Goal: Information Seeking & Learning: Learn about a topic

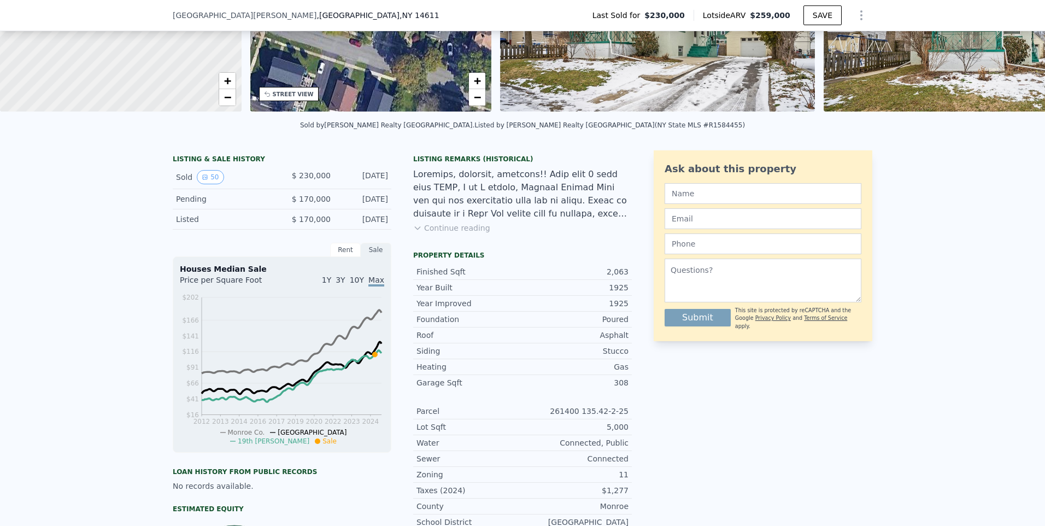
scroll to position [105, 0]
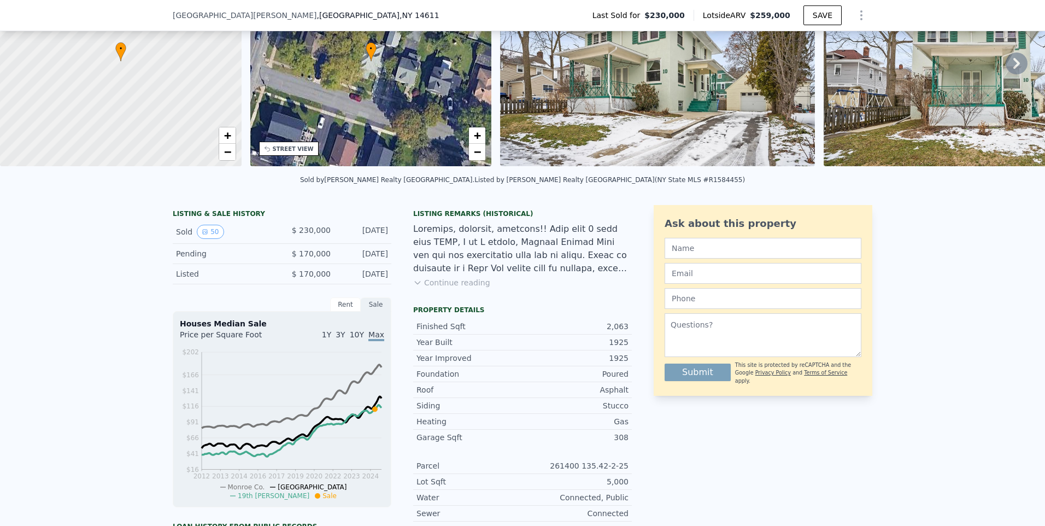
click at [340, 311] on div "Rent" at bounding box center [345, 304] width 31 height 14
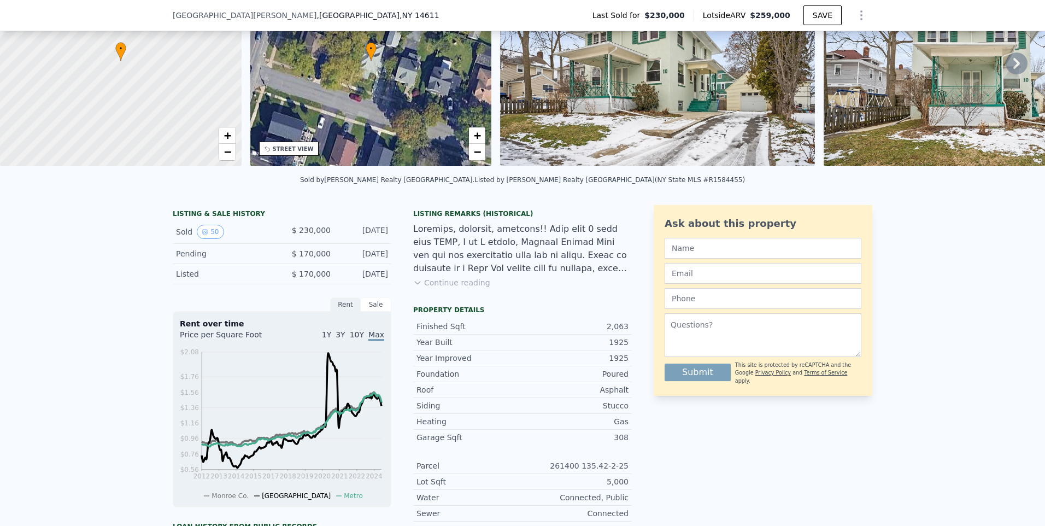
scroll to position [215, 0]
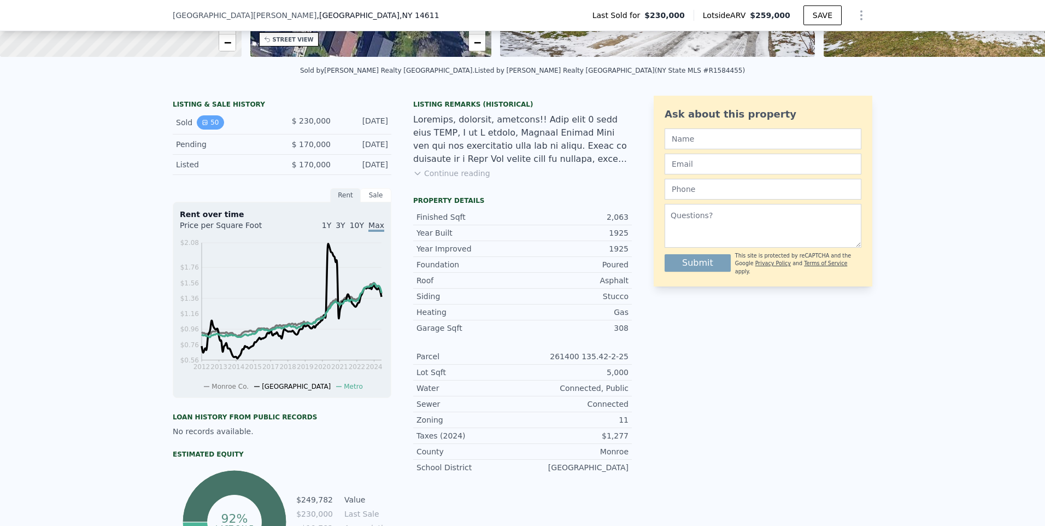
click at [209, 130] on button "50" at bounding box center [210, 122] width 27 height 14
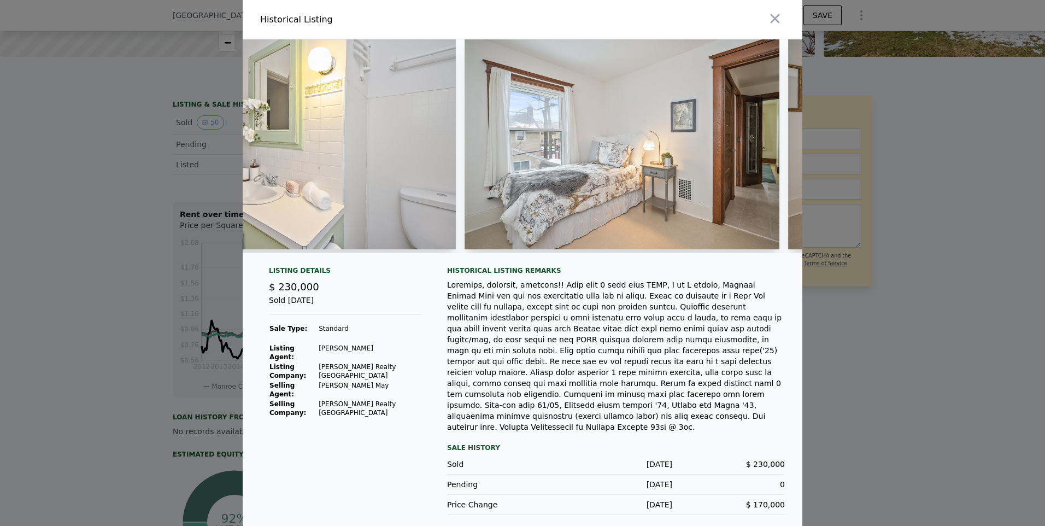
scroll to position [0, 11100]
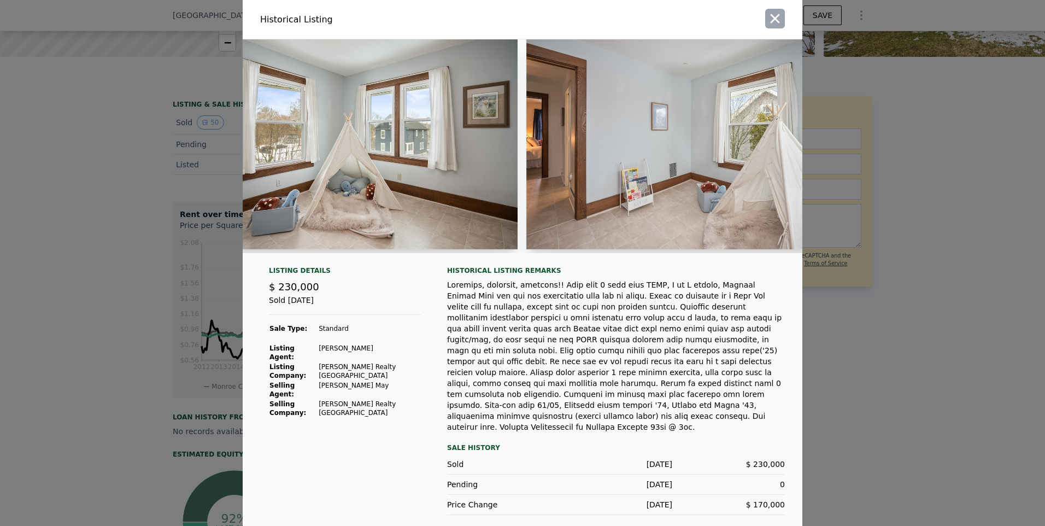
click at [774, 26] on icon "button" at bounding box center [774, 18] width 15 height 15
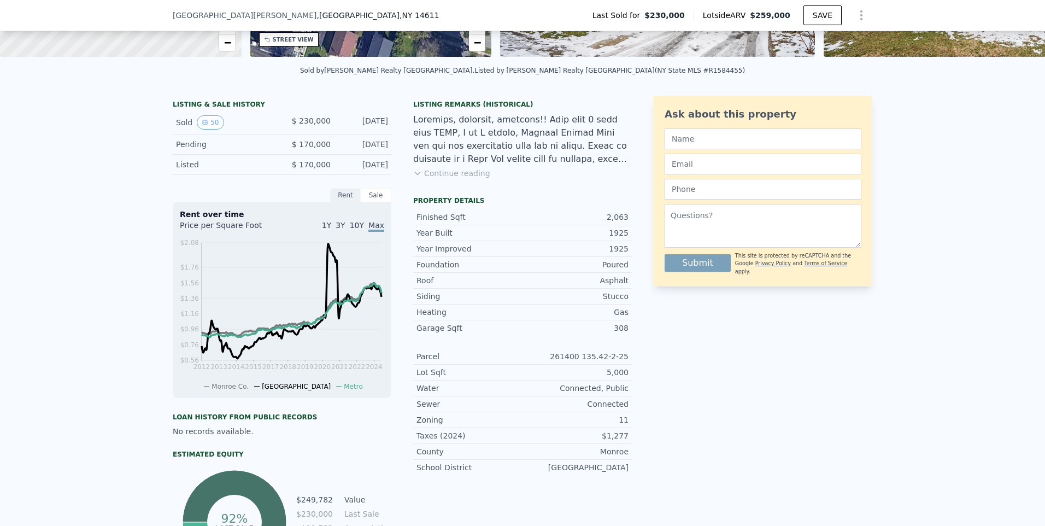
click at [449, 179] on button "Continue reading" at bounding box center [451, 173] width 77 height 11
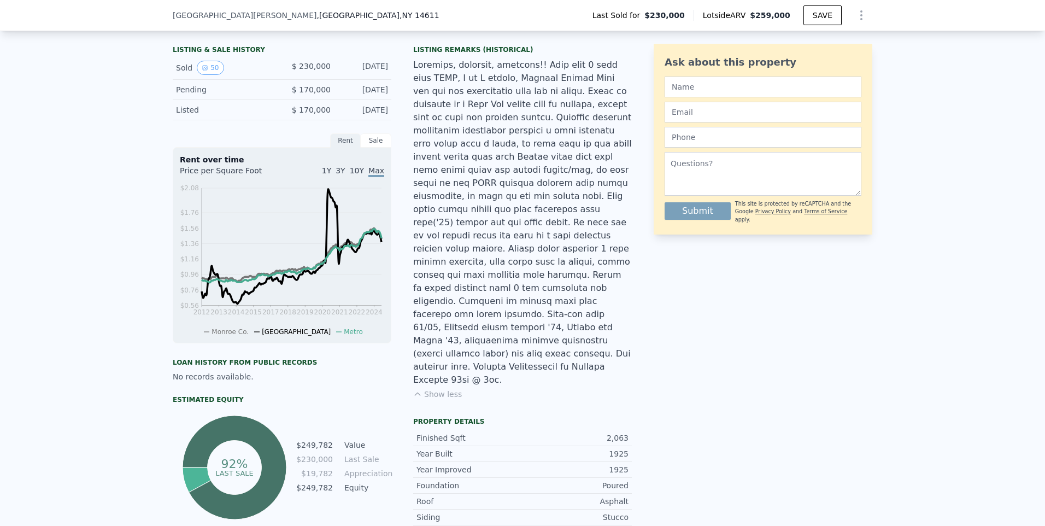
scroll to position [433, 0]
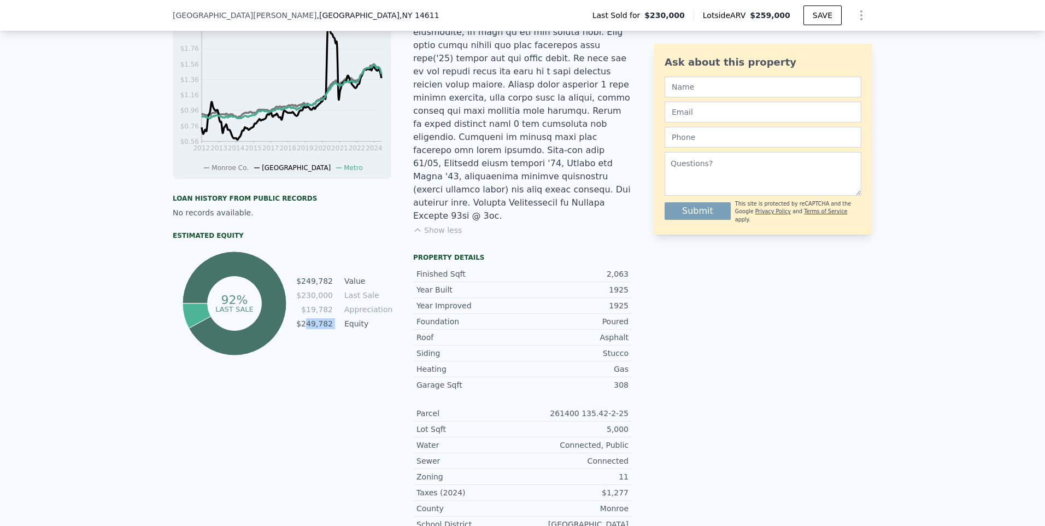
drag, startPoint x: 339, startPoint y: 326, endPoint x: 305, endPoint y: 331, distance: 34.7
click at [305, 330] on tr "$249,782 Equity" at bounding box center [344, 324] width 96 height 12
click at [399, 308] on div "LISTING & SALE HISTORY Sold 50 $ 230,000 [DATE] Pending $ 170,000 [DATE] Listed…" at bounding box center [402, 209] width 459 height 664
drag, startPoint x: 352, startPoint y: 304, endPoint x: 301, endPoint y: 306, distance: 51.4
click at [301, 301] on tr "$230,000 Last Sale" at bounding box center [344, 295] width 96 height 12
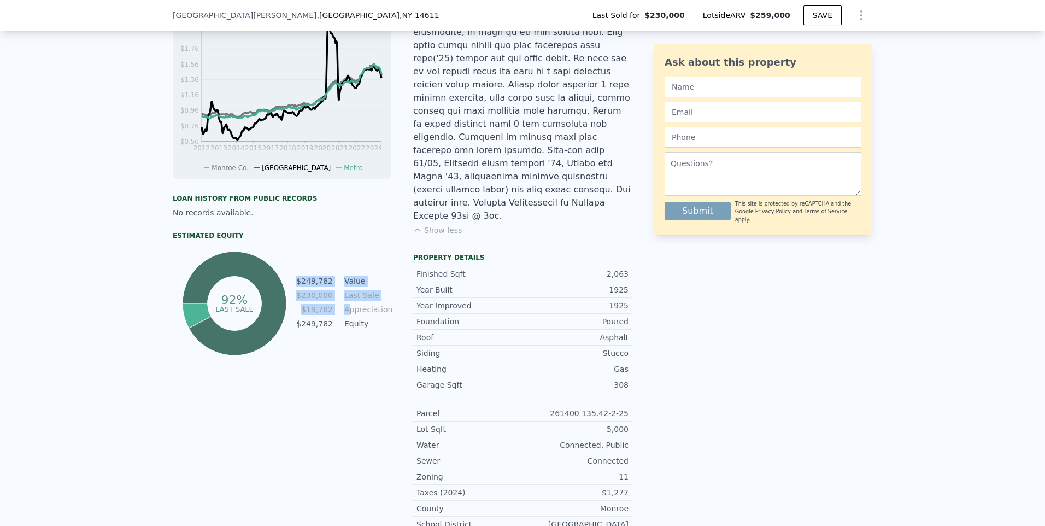
drag, startPoint x: 344, startPoint y: 315, endPoint x: 283, endPoint y: 312, distance: 61.3
click at [283, 312] on div "92% Last Sale $249,782 Value $230,000 Last Sale $19,782 Appreciation $249,782 E…" at bounding box center [282, 303] width 219 height 109
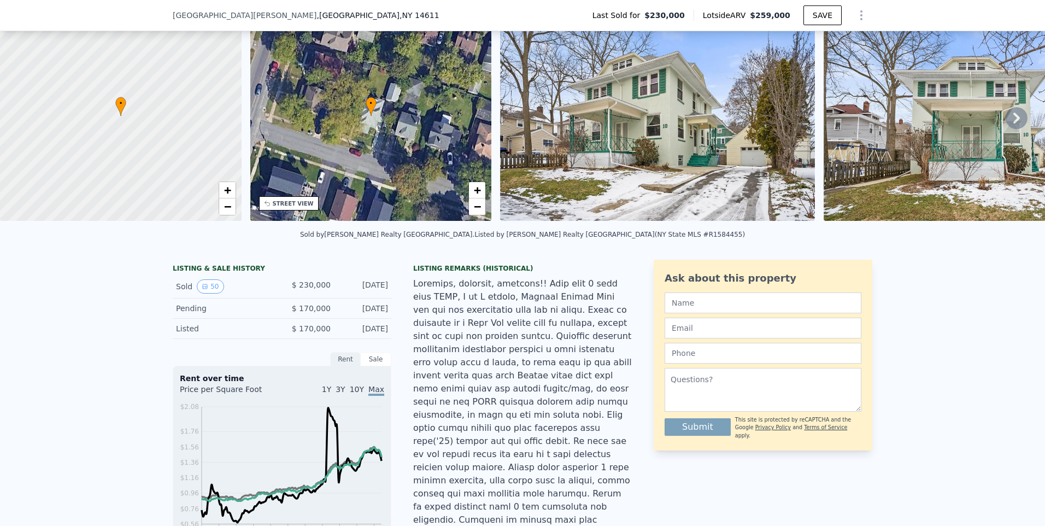
scroll to position [0, 0]
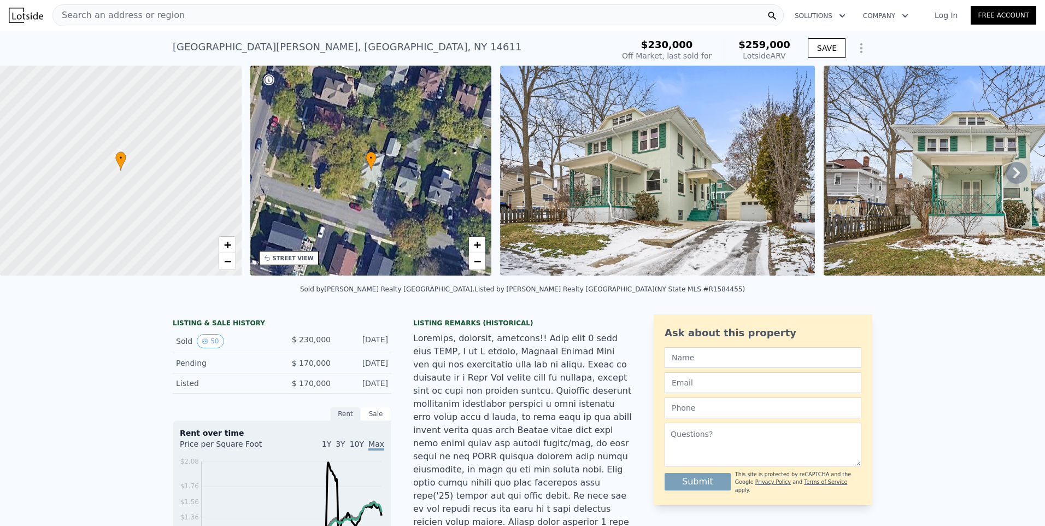
click at [295, 20] on div "Search an address or region" at bounding box center [417, 15] width 731 height 22
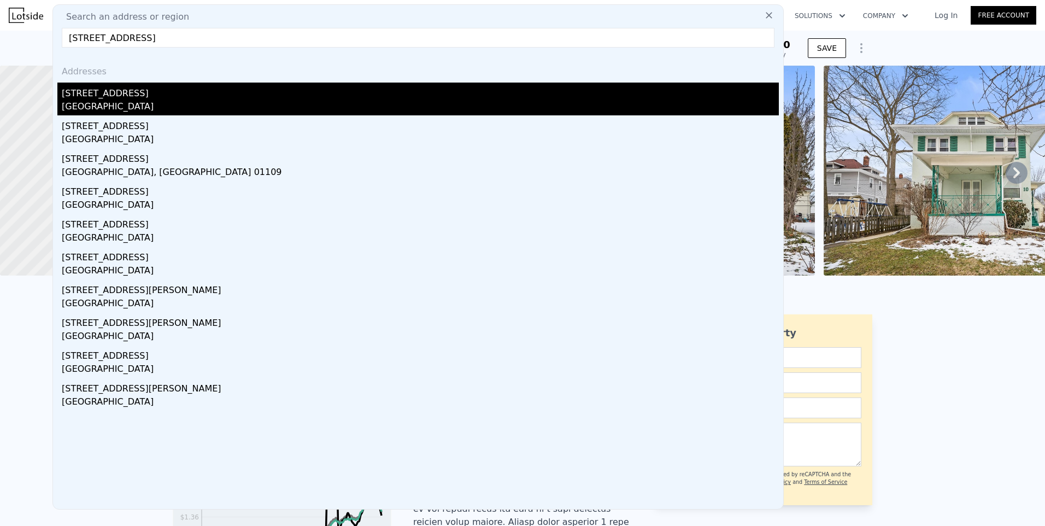
type input "[STREET_ADDRESS]"
click at [145, 105] on div "[GEOGRAPHIC_DATA]" at bounding box center [420, 107] width 717 height 15
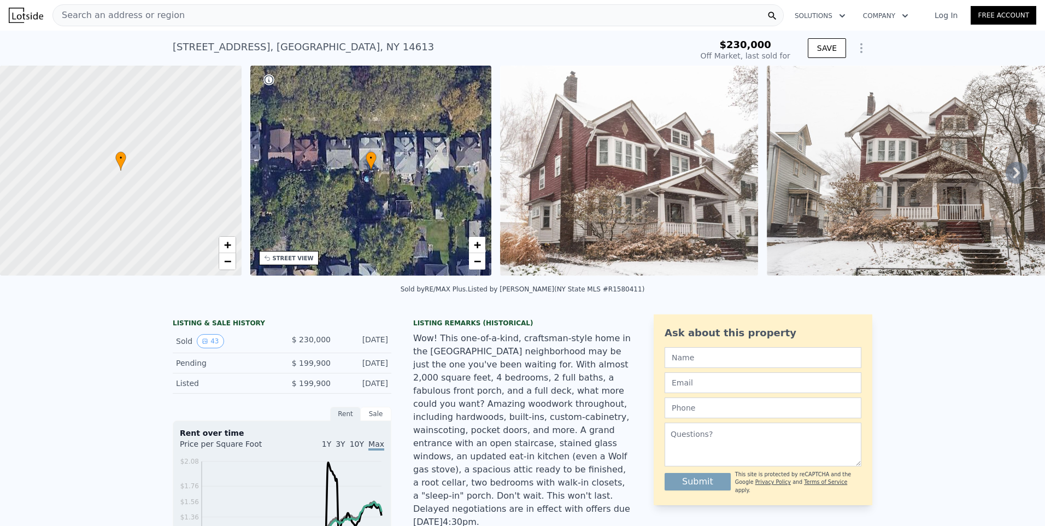
click at [642, 233] on img at bounding box center [629, 171] width 258 height 210
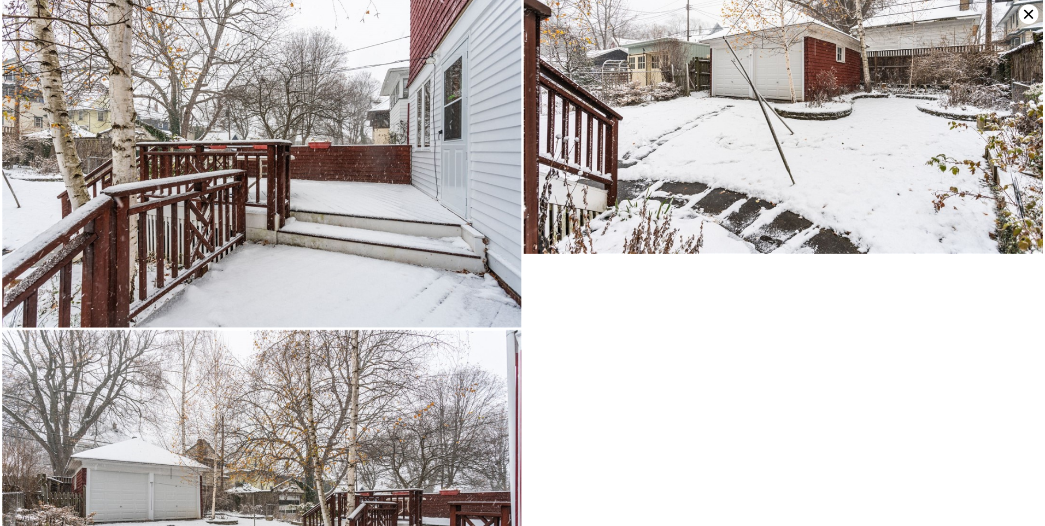
scroll to position [7141, 0]
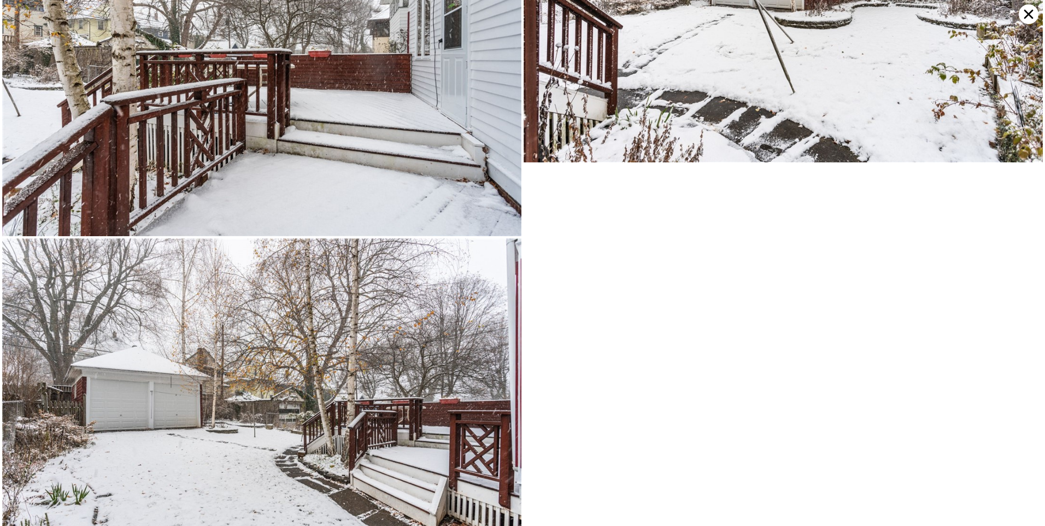
click at [1031, 17] on icon at bounding box center [1028, 14] width 9 height 9
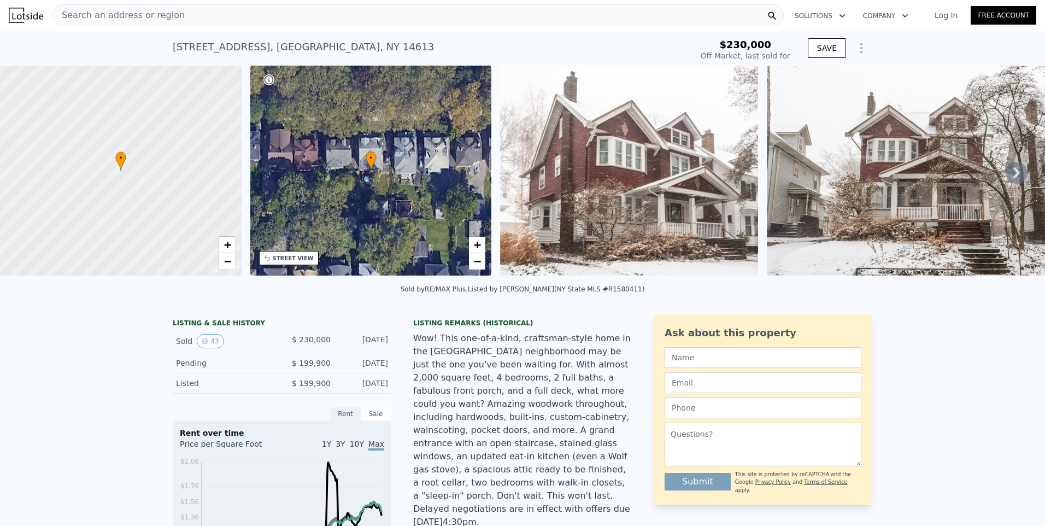
click at [213, 17] on div "Search an address or region" at bounding box center [417, 15] width 731 height 22
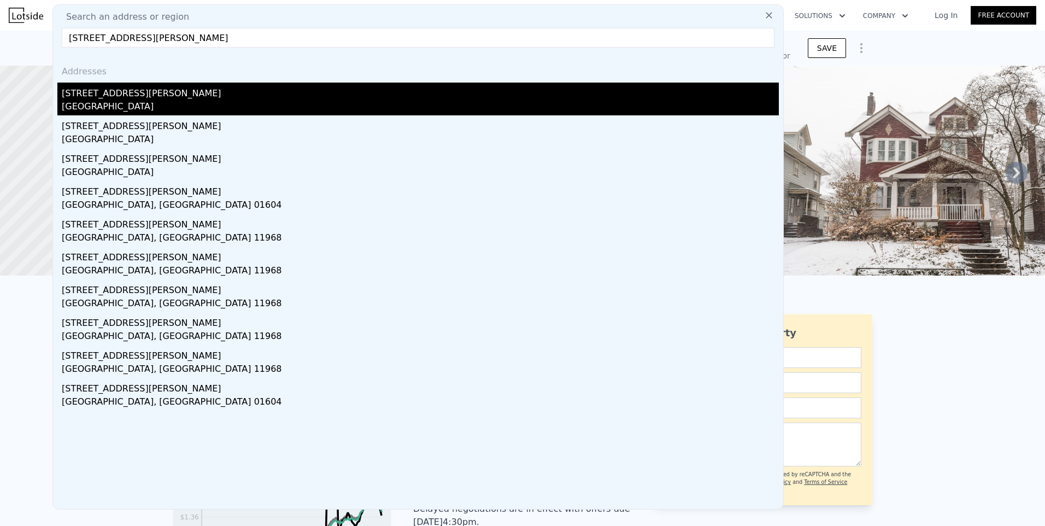
type input "[STREET_ADDRESS][PERSON_NAME]"
click at [109, 109] on div "[GEOGRAPHIC_DATA]" at bounding box center [420, 107] width 717 height 15
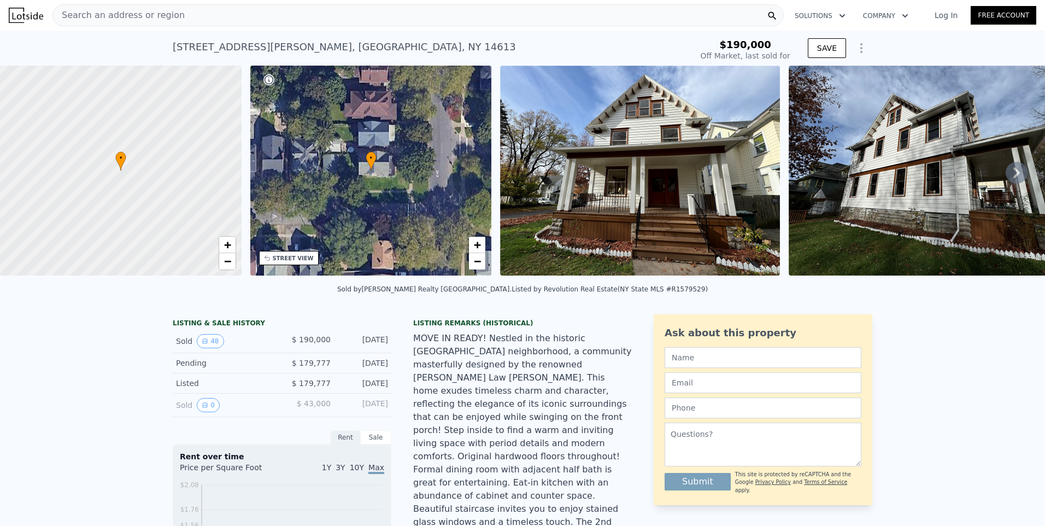
scroll to position [51, 0]
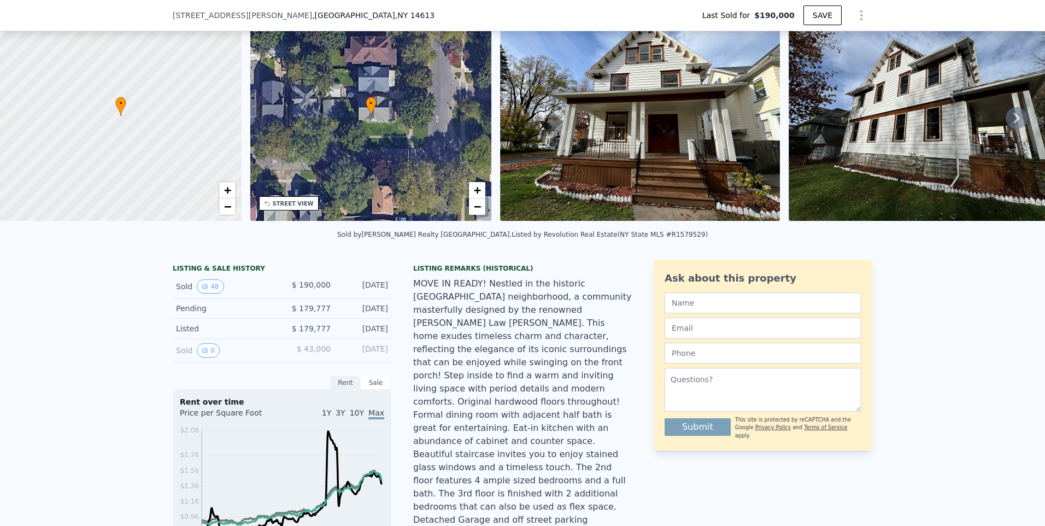
click at [1006, 125] on icon at bounding box center [1017, 118] width 22 height 22
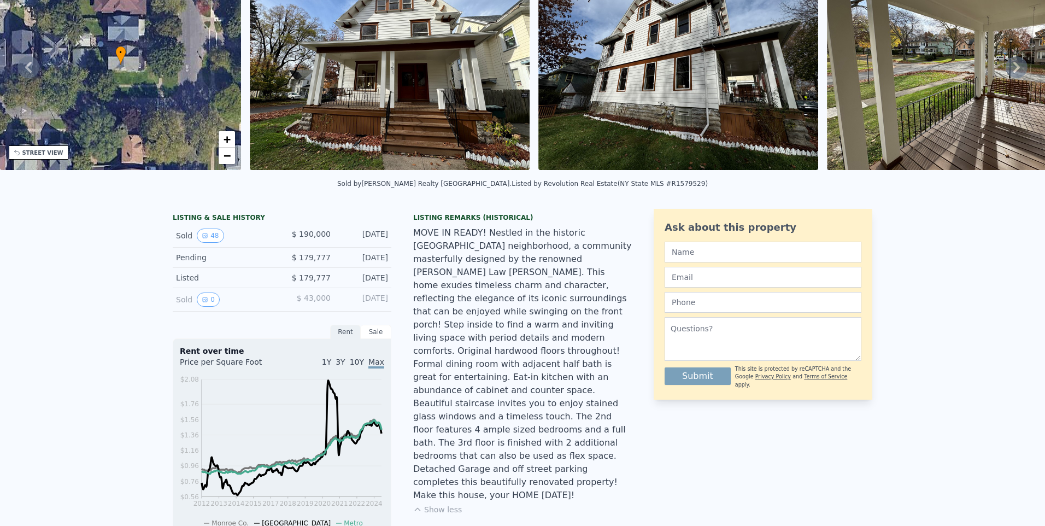
scroll to position [0, 0]
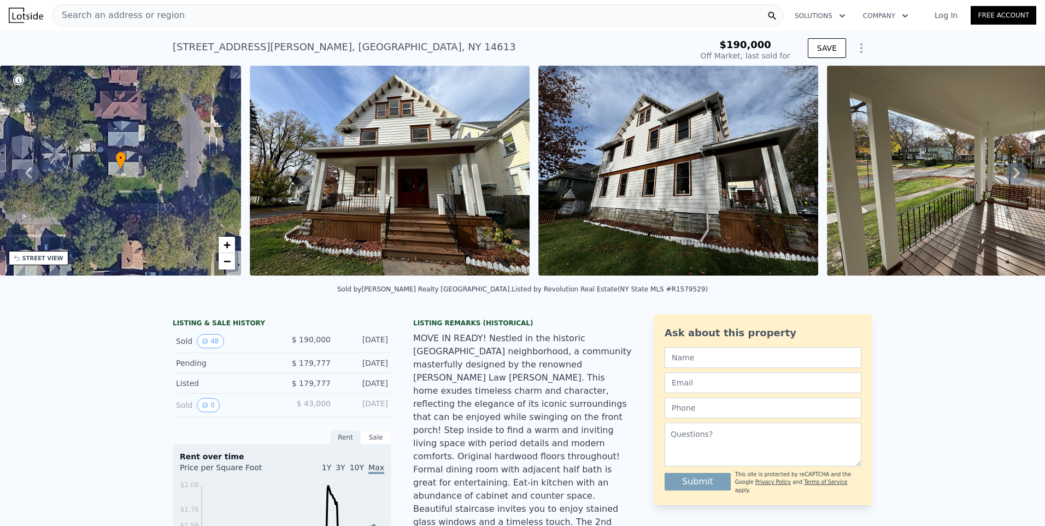
click at [1013, 186] on img at bounding box center [967, 171] width 280 height 210
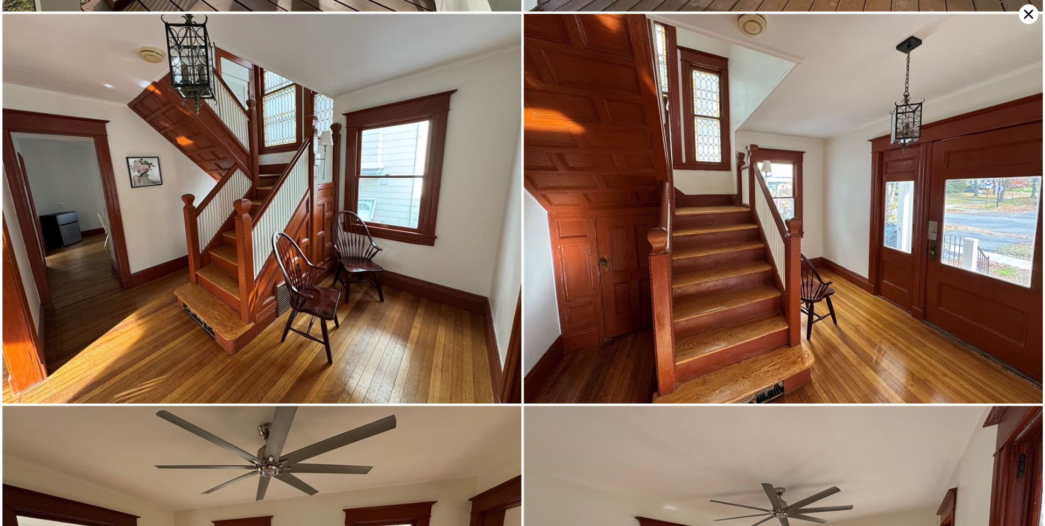
scroll to position [777, 0]
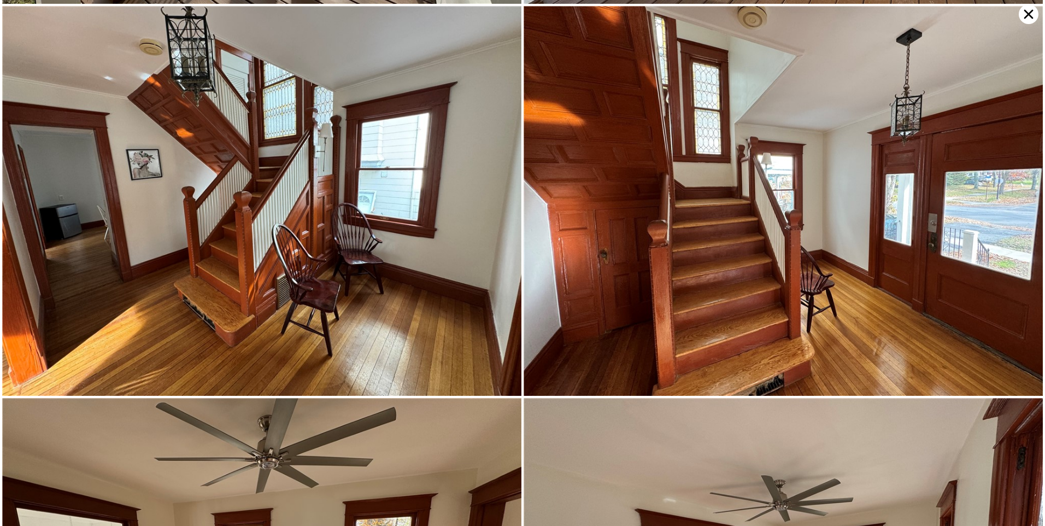
click at [1027, 17] on icon at bounding box center [1029, 14] width 20 height 20
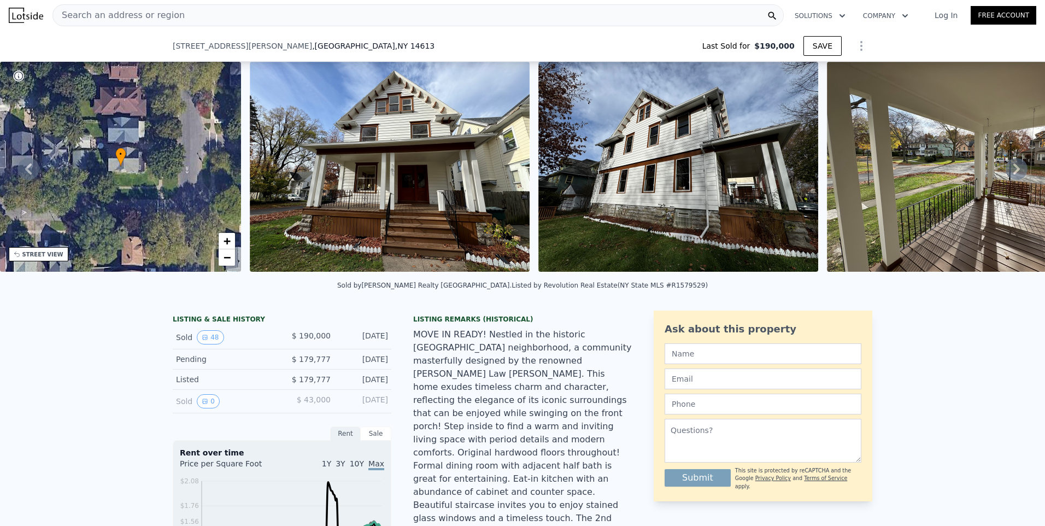
scroll to position [51, 0]
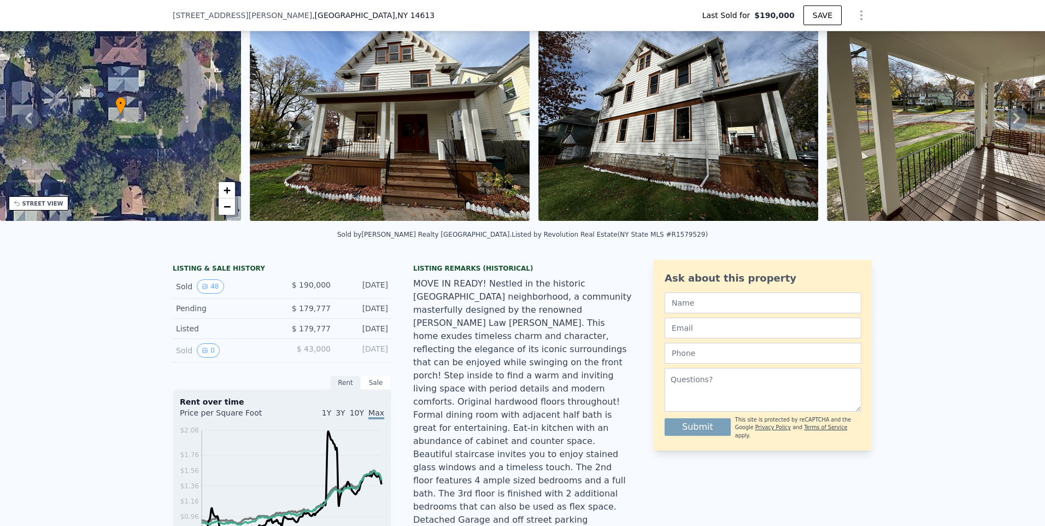
click at [1011, 120] on icon at bounding box center [1017, 118] width 22 height 22
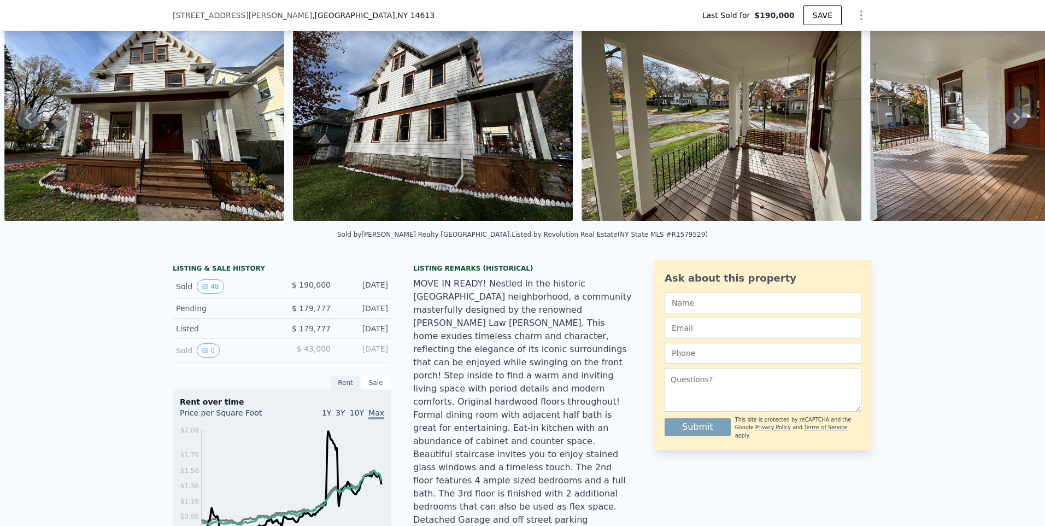
click at [1011, 120] on icon at bounding box center [1017, 118] width 22 height 22
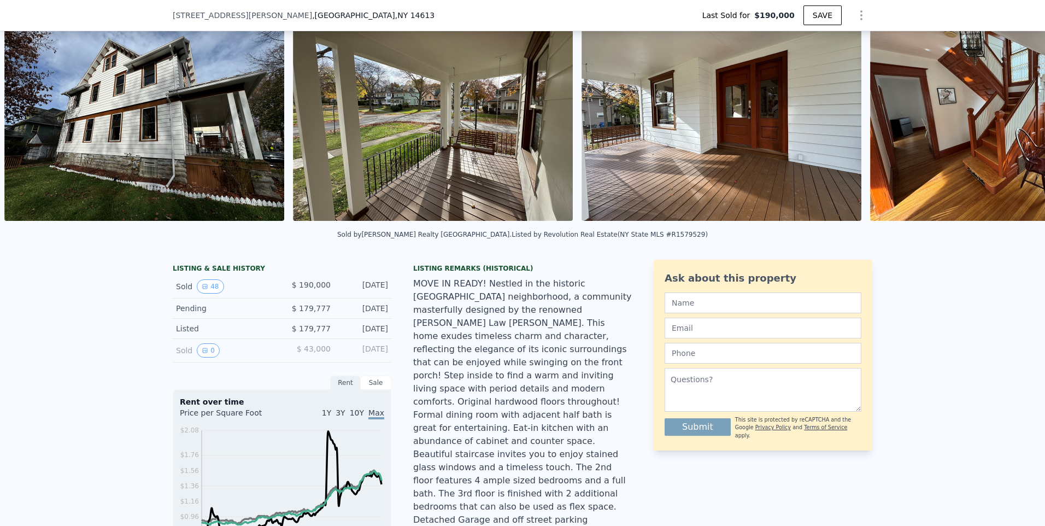
click at [1011, 120] on img at bounding box center [1010, 116] width 280 height 210
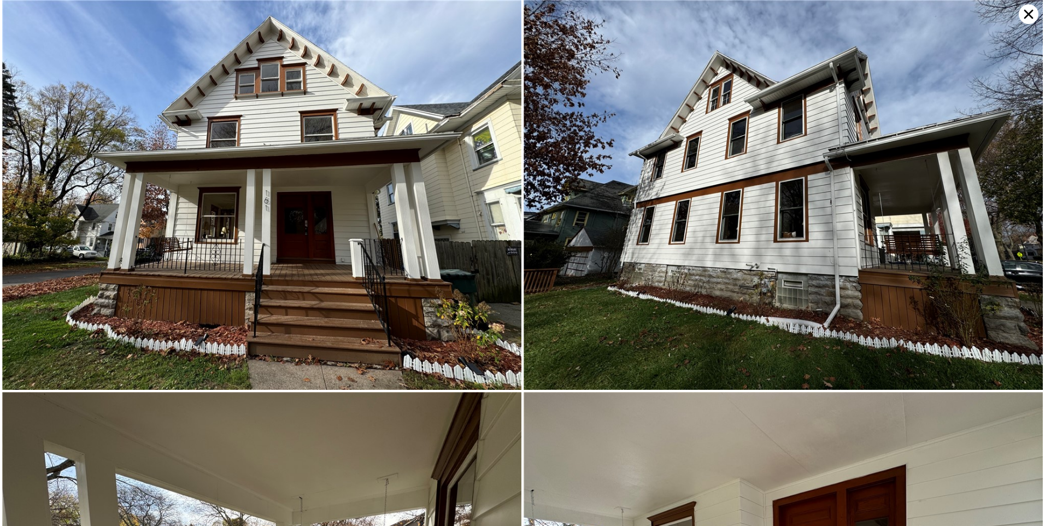
scroll to position [777, 0]
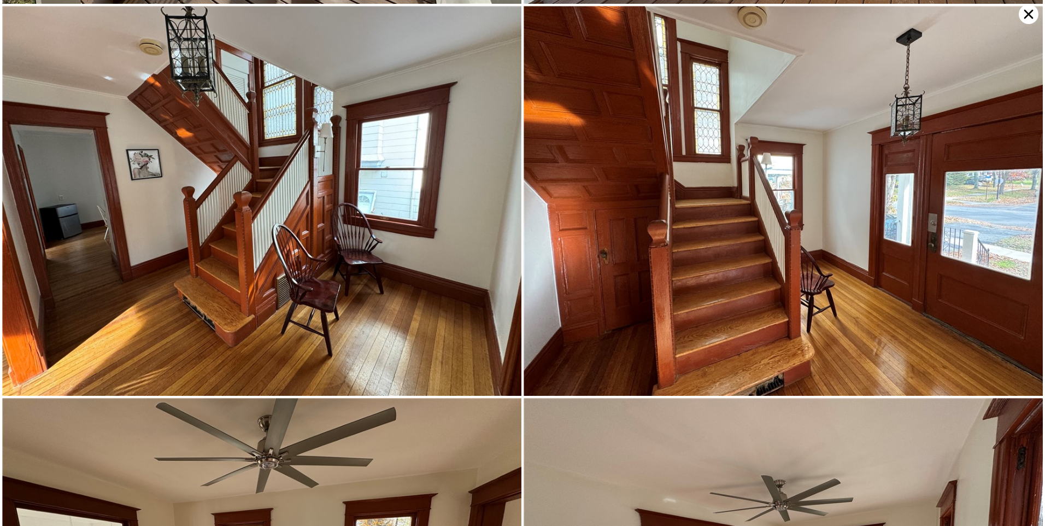
click at [1011, 120] on img at bounding box center [783, 201] width 519 height 390
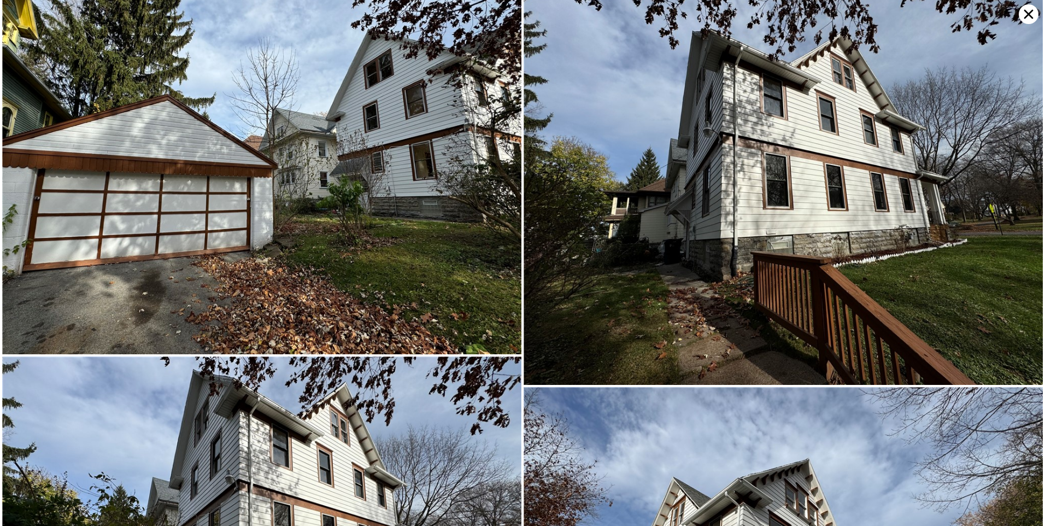
scroll to position [8898, 0]
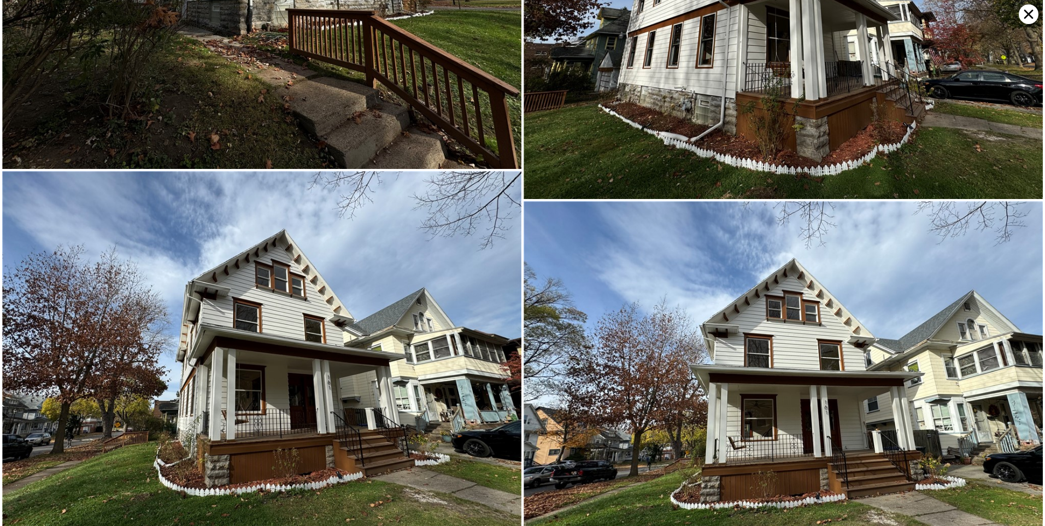
type input "$ 215,000"
type input "-$ 2,445"
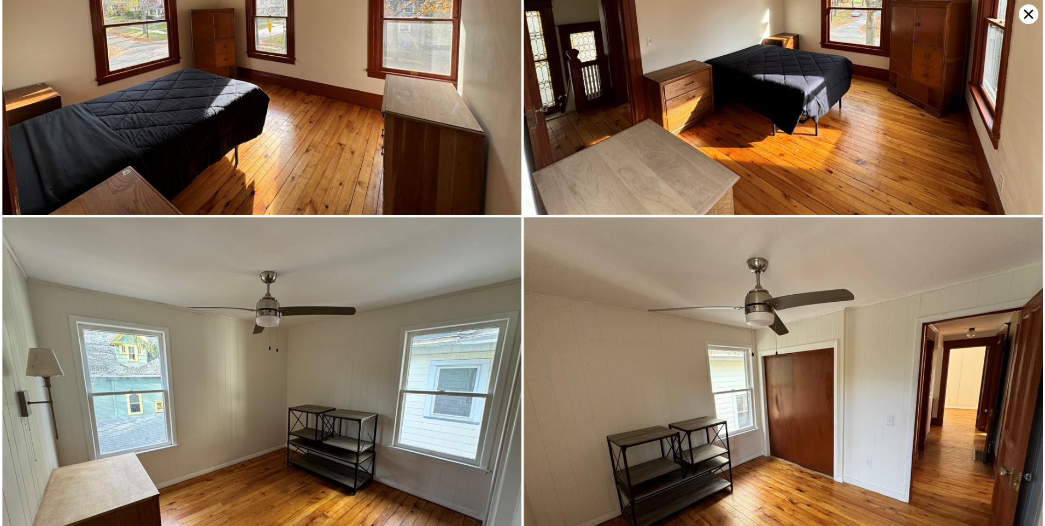
scroll to position [5895, 0]
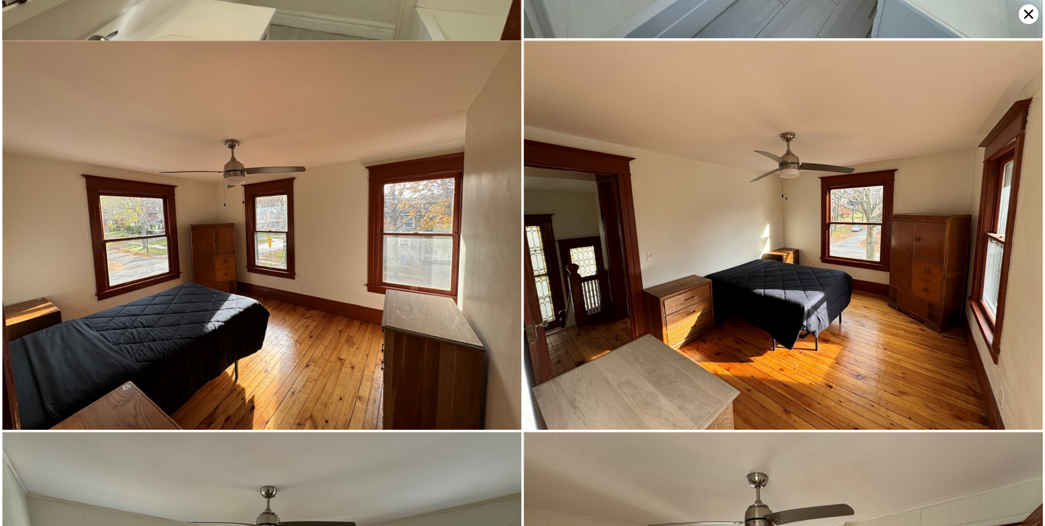
click at [1027, 16] on icon at bounding box center [1028, 14] width 9 height 9
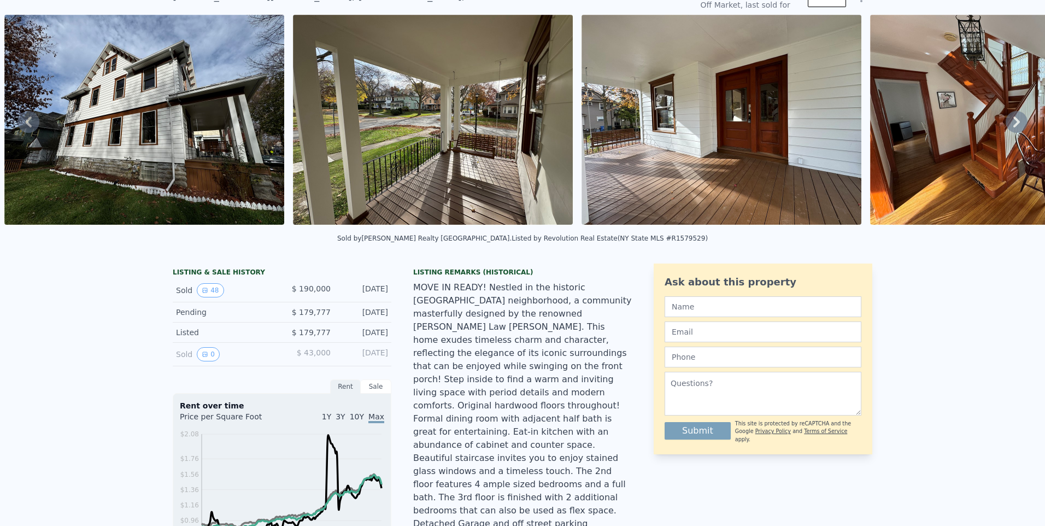
scroll to position [0, 0]
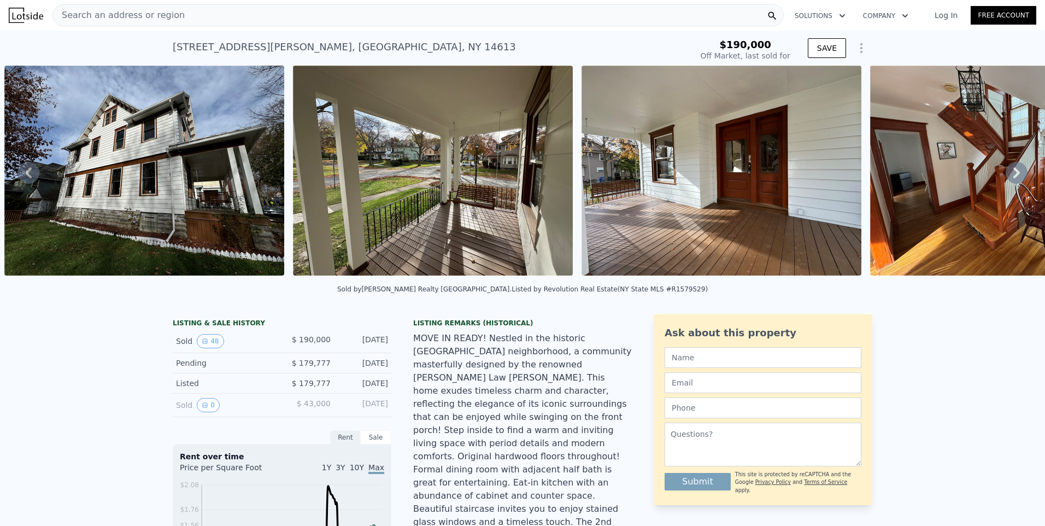
click at [232, 12] on div "Search an address or region" at bounding box center [417, 15] width 731 height 22
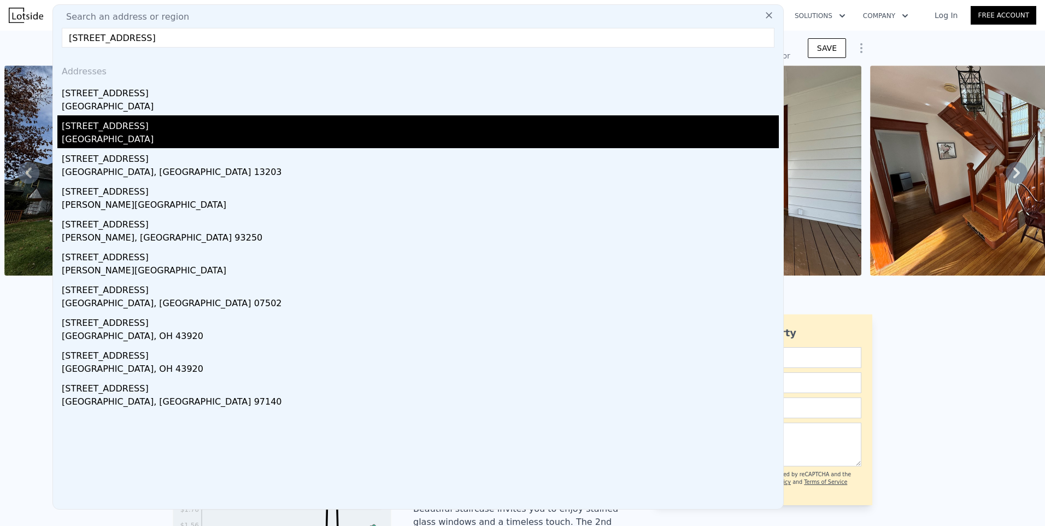
type input "[STREET_ADDRESS]"
click at [105, 139] on div "[GEOGRAPHIC_DATA]" at bounding box center [420, 140] width 717 height 15
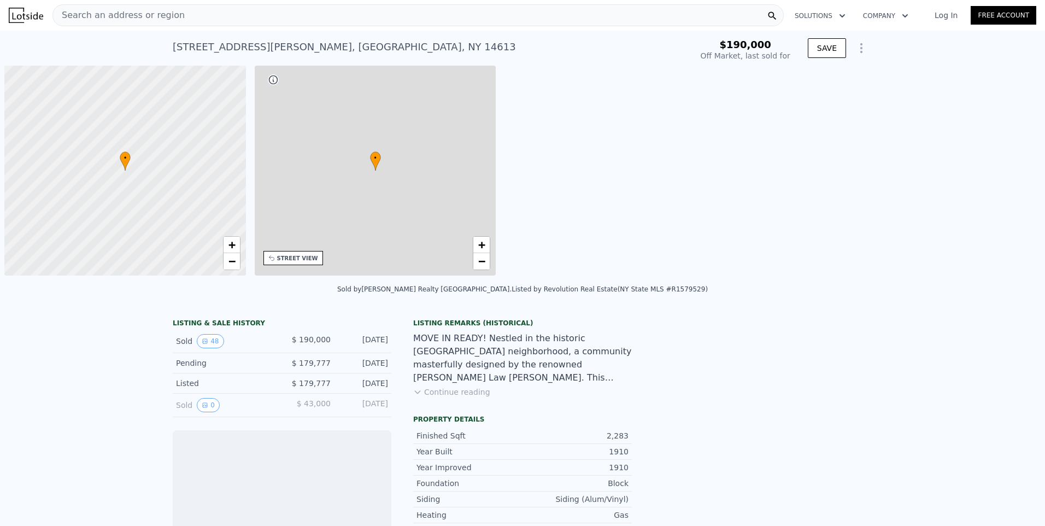
scroll to position [0, 4]
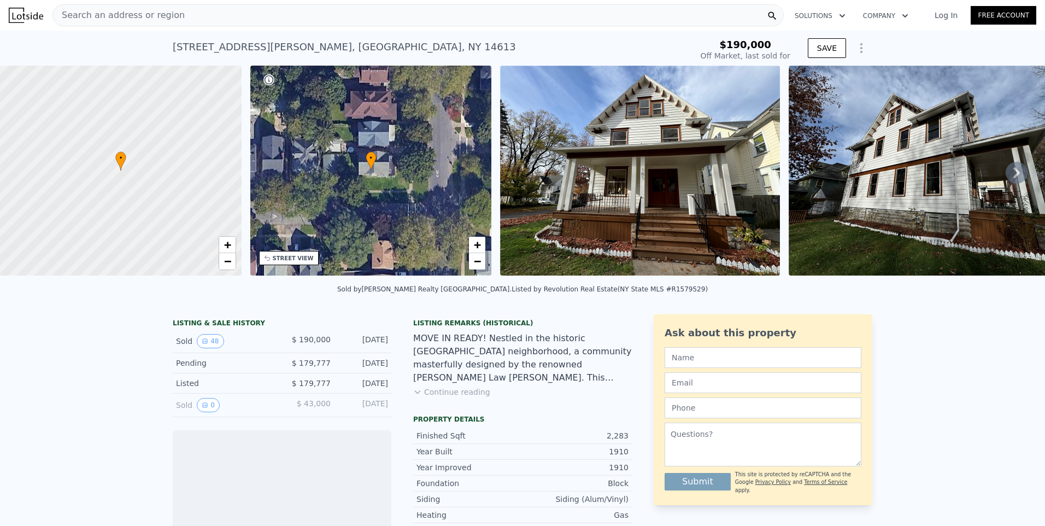
click at [184, 11] on div "Search an address or region" at bounding box center [417, 15] width 731 height 22
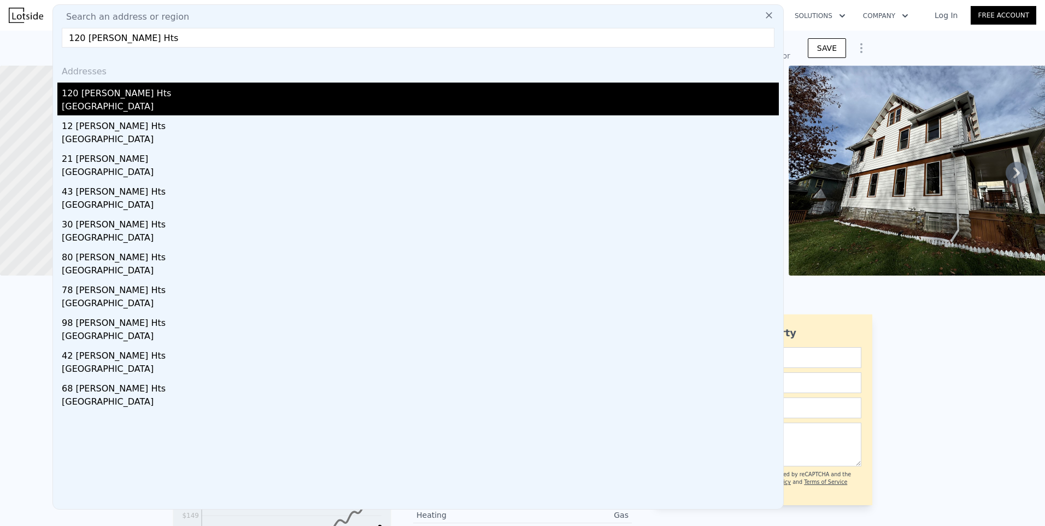
type input "120 Arvine Hts"
click at [133, 105] on div "Rochester, NY 14611" at bounding box center [420, 107] width 717 height 15
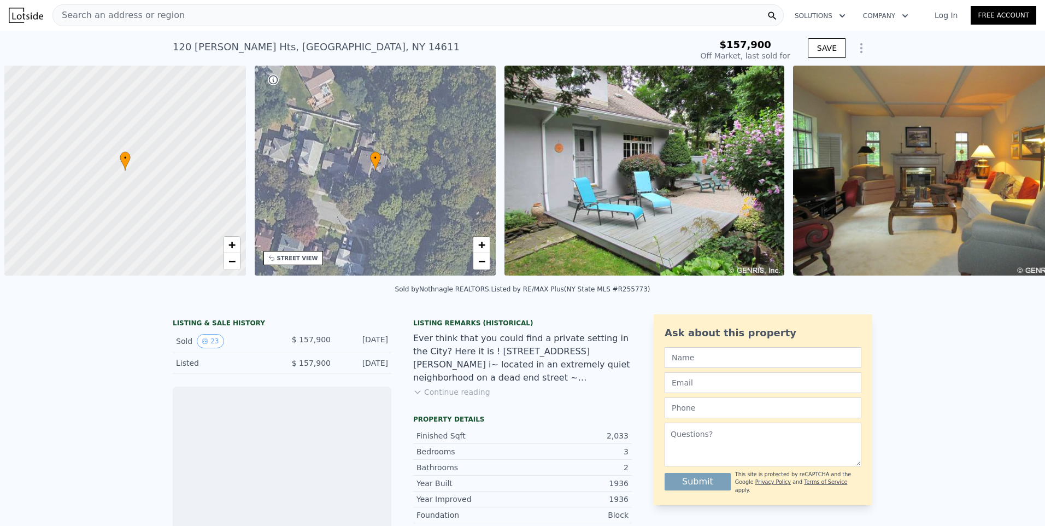
scroll to position [0, 4]
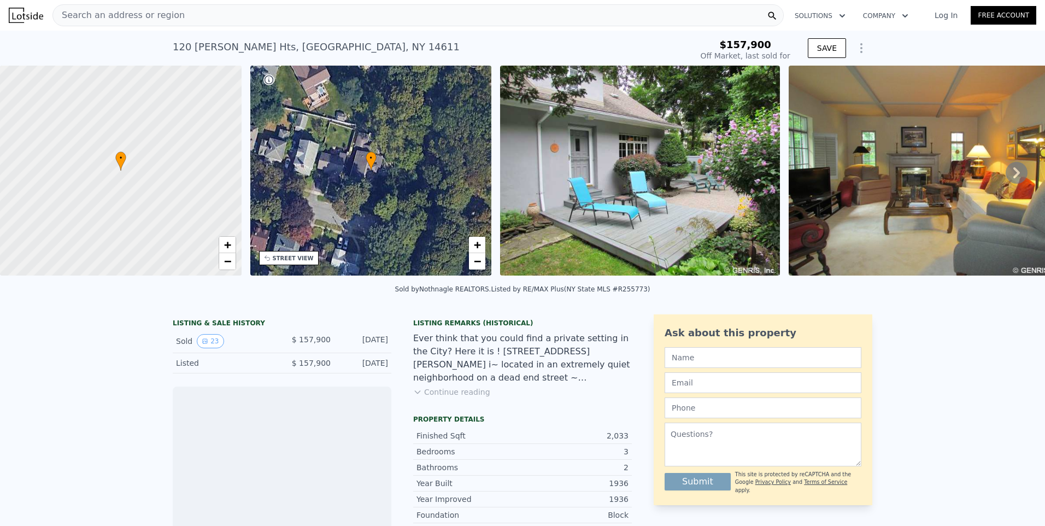
click at [172, 17] on div "Search an address or region" at bounding box center [417, 15] width 731 height 22
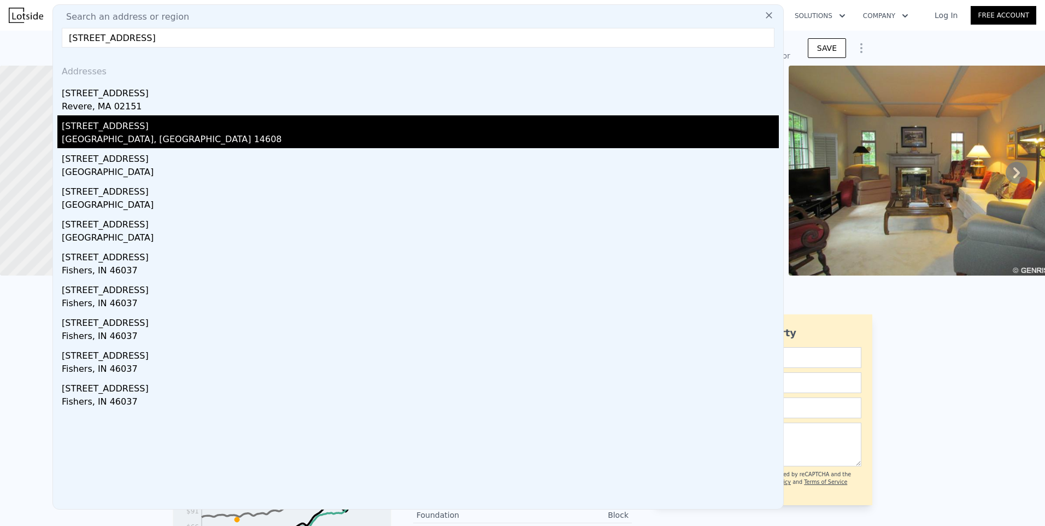
type input "13 Fenwick St"
click at [135, 132] on div "13 Fenwick St" at bounding box center [420, 123] width 717 height 17
